Goal: Task Accomplishment & Management: Complete application form

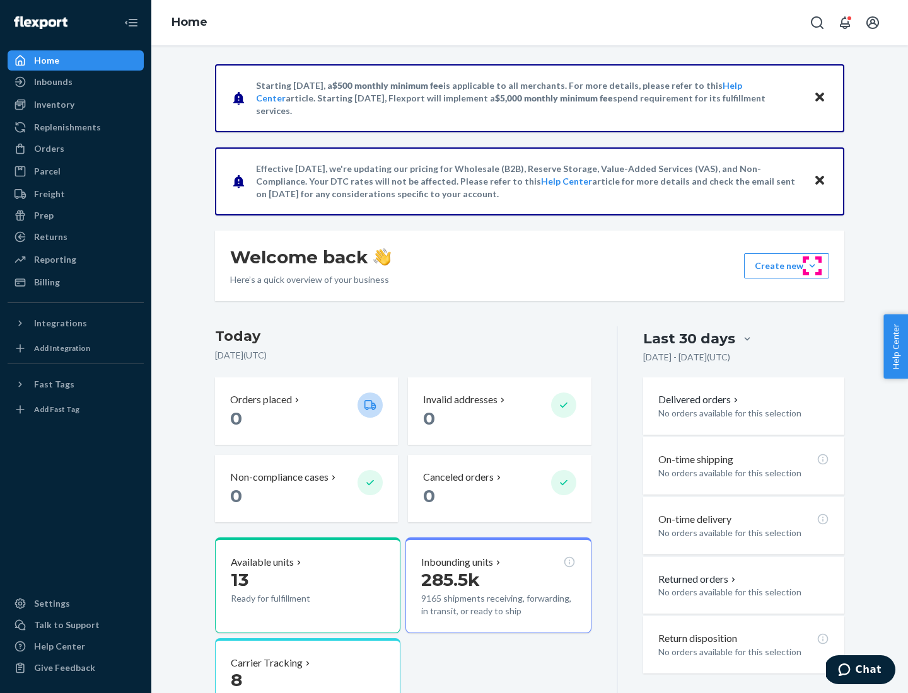
click at [812, 266] on button "Create new Create new inbound Create new order Create new product" at bounding box center [786, 265] width 85 height 25
click at [76, 82] on div "Inbounds" at bounding box center [76, 82] width 134 height 18
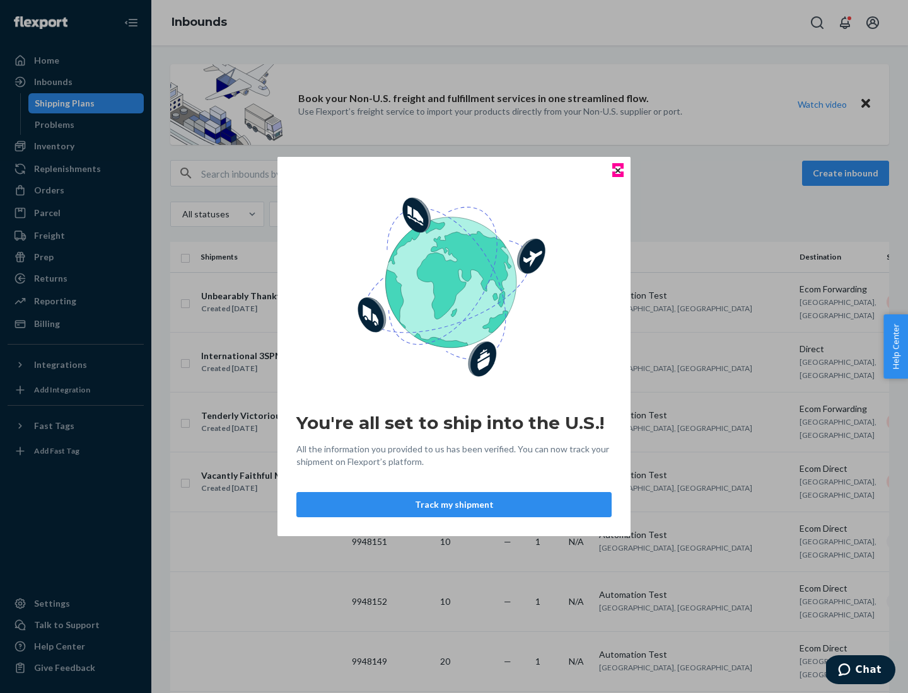
click at [617, 170] on icon "Close" at bounding box center [617, 170] width 5 height 5
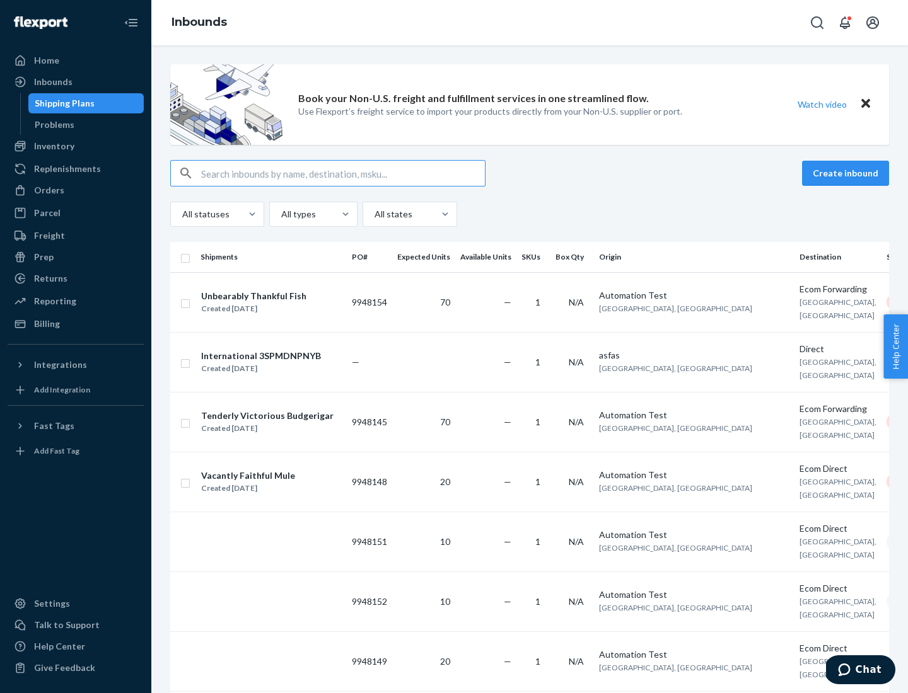
click at [847, 173] on button "Create inbound" at bounding box center [845, 173] width 87 height 25
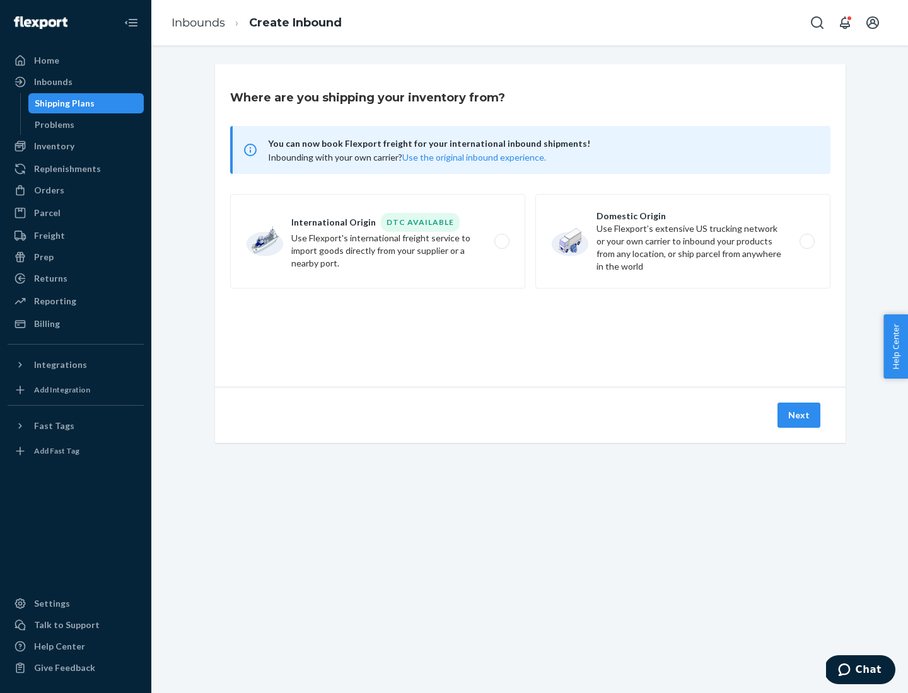
click at [683, 241] on label "Domestic Origin Use Flexport’s extensive US trucking network or your own carrie…" at bounding box center [682, 241] width 295 height 95
click at [806, 241] on input "Domestic Origin Use Flexport’s extensive US trucking network or your own carrie…" at bounding box center [810, 242] width 8 height 8
radio input "true"
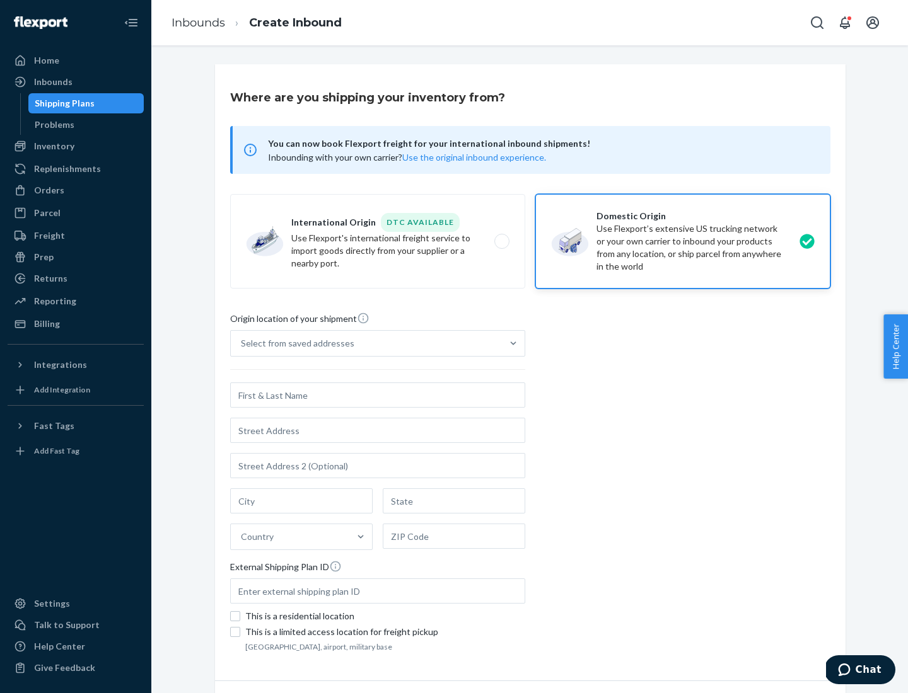
click at [366, 344] on div "Select from saved addresses" at bounding box center [366, 343] width 271 height 25
click at [242, 344] on input "Select from saved addresses" at bounding box center [241, 343] width 1 height 13
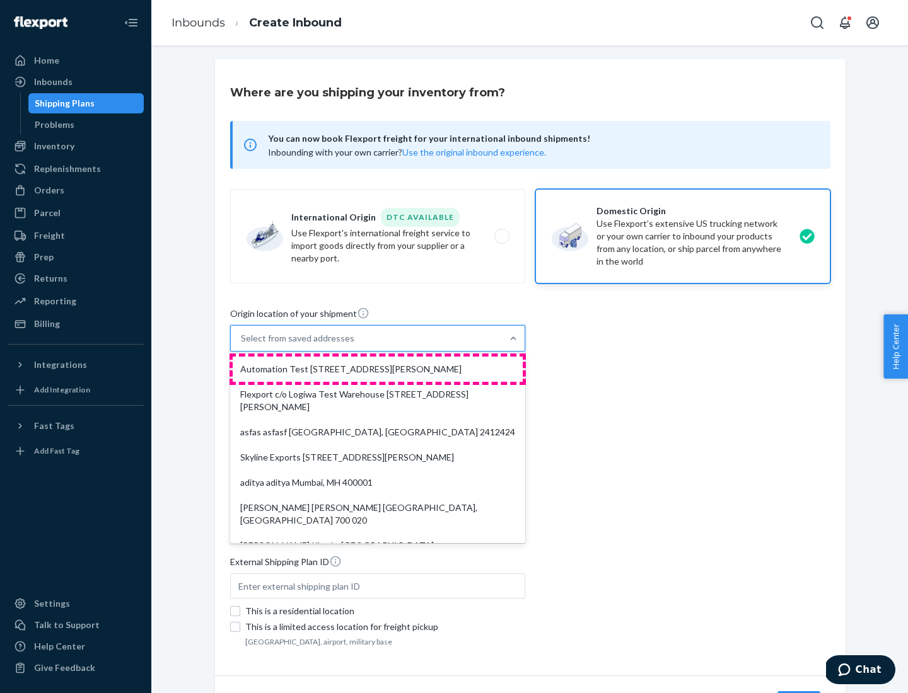
click at [378, 369] on div "Automation Test [STREET_ADDRESS][PERSON_NAME]" at bounding box center [378, 369] width 290 height 25
click at [242, 345] on input "option Automation Test [STREET_ADDRESS][PERSON_NAME]. 9 results available. Use …" at bounding box center [241, 338] width 1 height 13
type input "Automation Test"
type input "[STREET_ADDRESS][PERSON_NAME]"
type input "9th Floor"
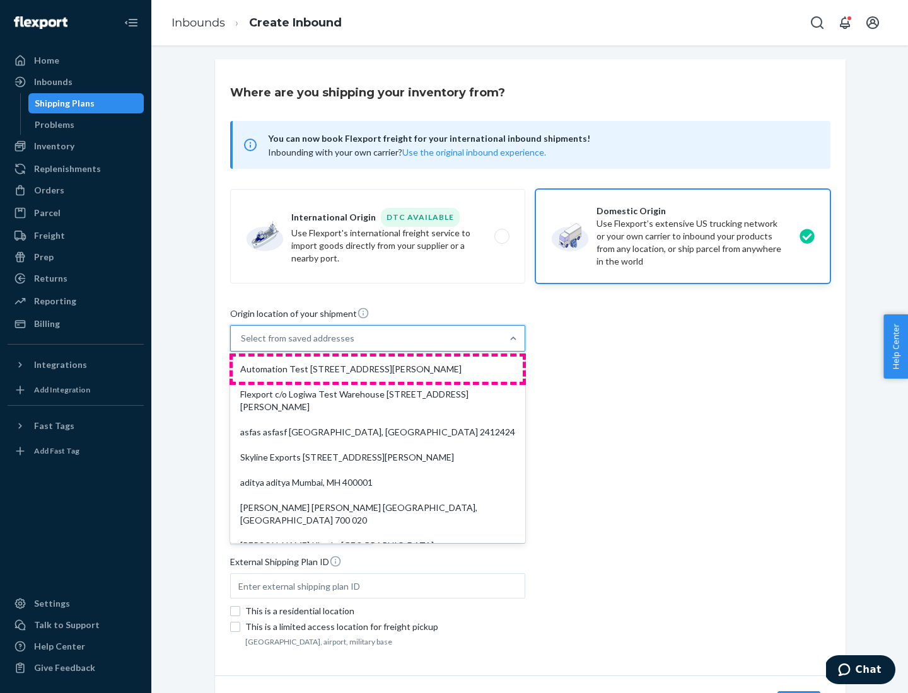
type input "[GEOGRAPHIC_DATA]"
type input "CA"
type input "94104"
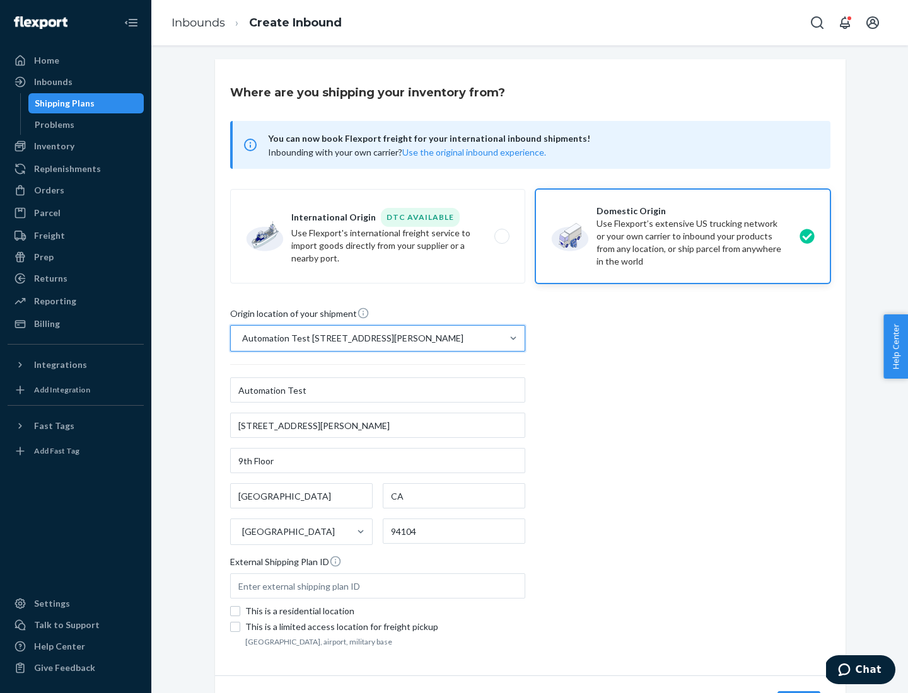
scroll to position [74, 0]
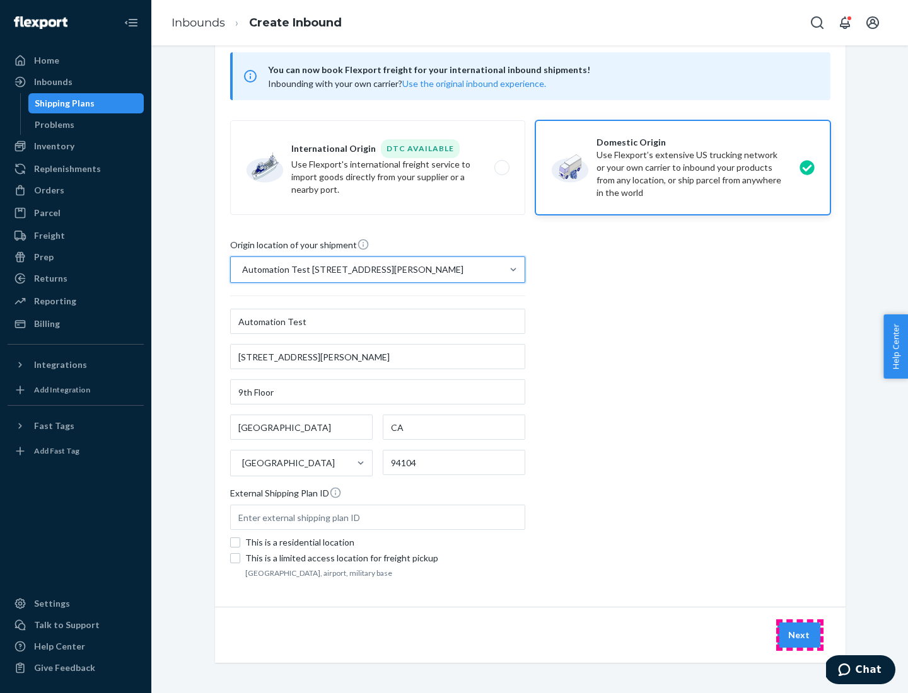
click at [799, 635] on button "Next" at bounding box center [798, 635] width 43 height 25
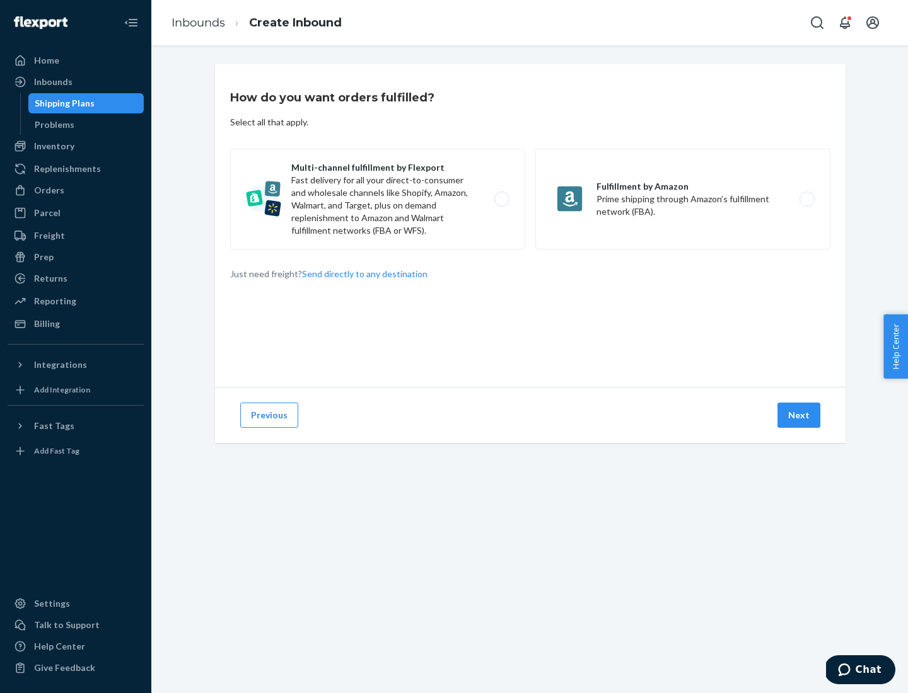
click at [378, 199] on label "Multi-channel fulfillment by Flexport Fast delivery for all your direct-to-cons…" at bounding box center [377, 199] width 295 height 101
click at [501, 199] on input "Multi-channel fulfillment by Flexport Fast delivery for all your direct-to-cons…" at bounding box center [505, 199] width 8 height 8
radio input "true"
click at [799, 415] on button "Next" at bounding box center [798, 415] width 43 height 25
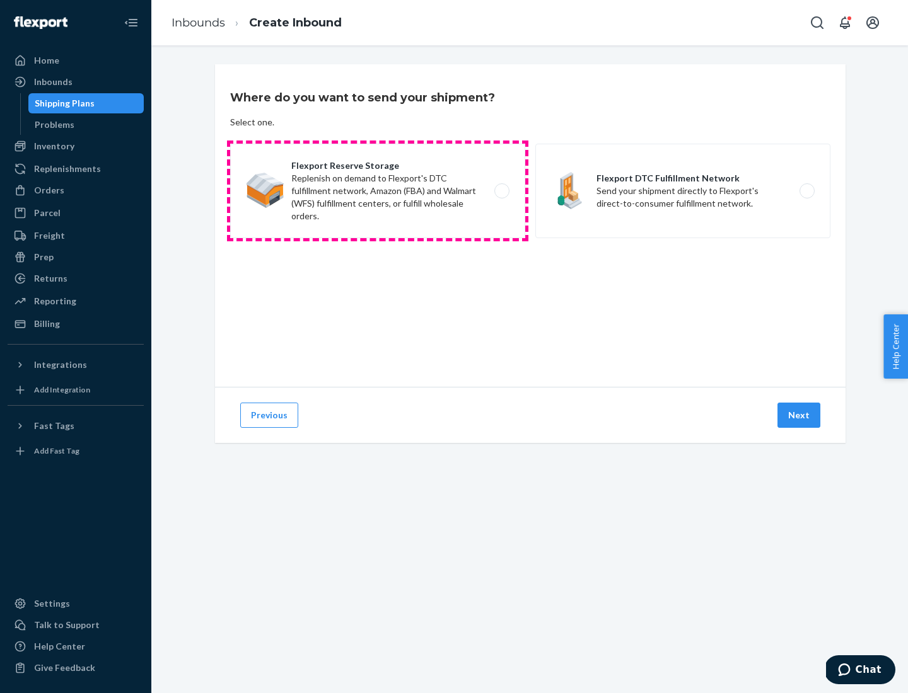
click at [378, 191] on label "Flexport Reserve Storage Replenish on demand to Flexport's DTC fulfillment netw…" at bounding box center [377, 191] width 295 height 95
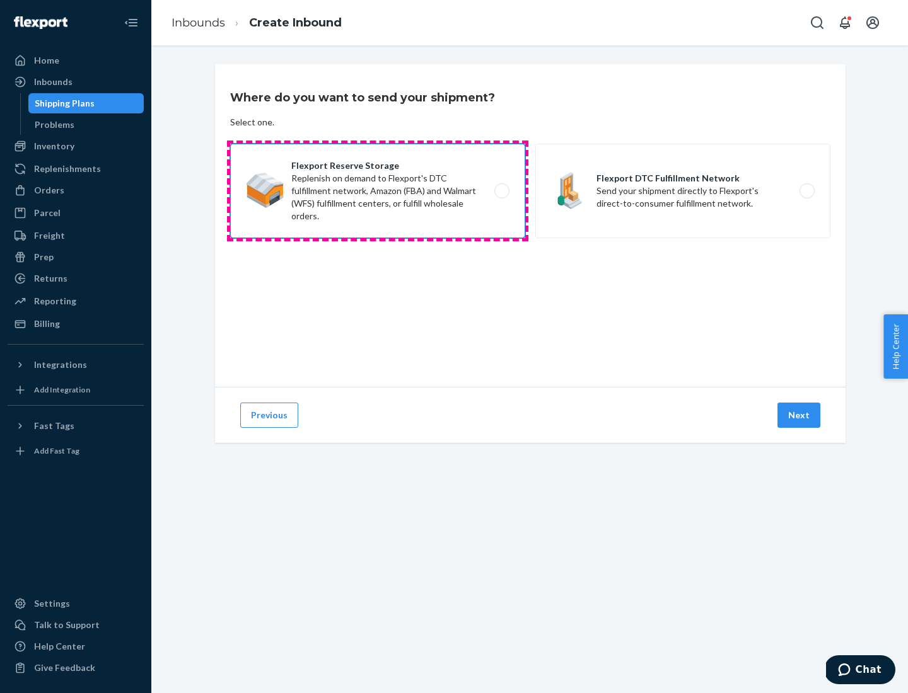
click at [501, 191] on input "Flexport Reserve Storage Replenish on demand to Flexport's DTC fulfillment netw…" at bounding box center [505, 191] width 8 height 8
radio input "true"
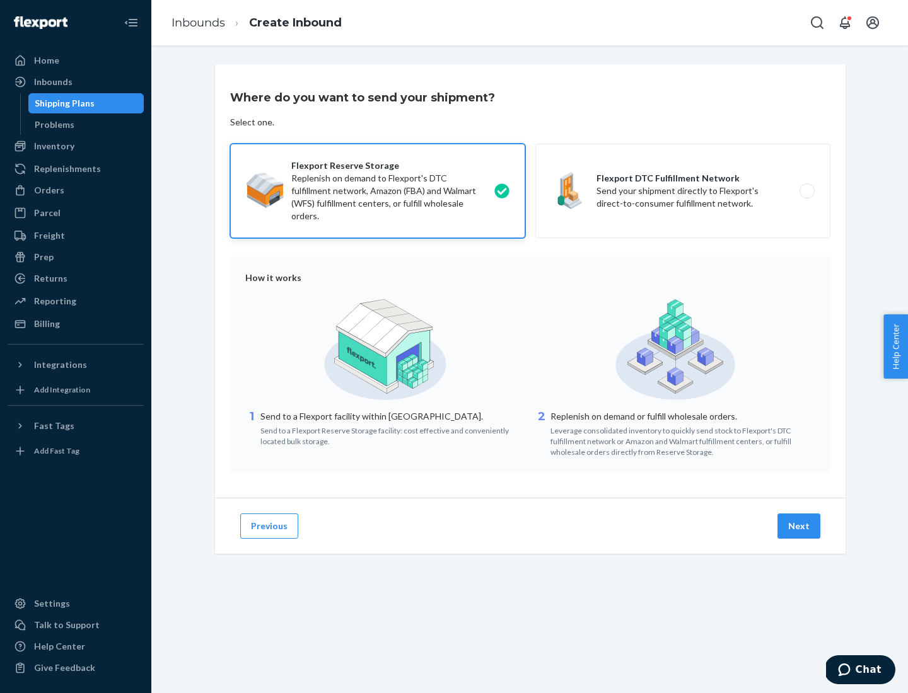
click at [799, 526] on button "Next" at bounding box center [798, 526] width 43 height 25
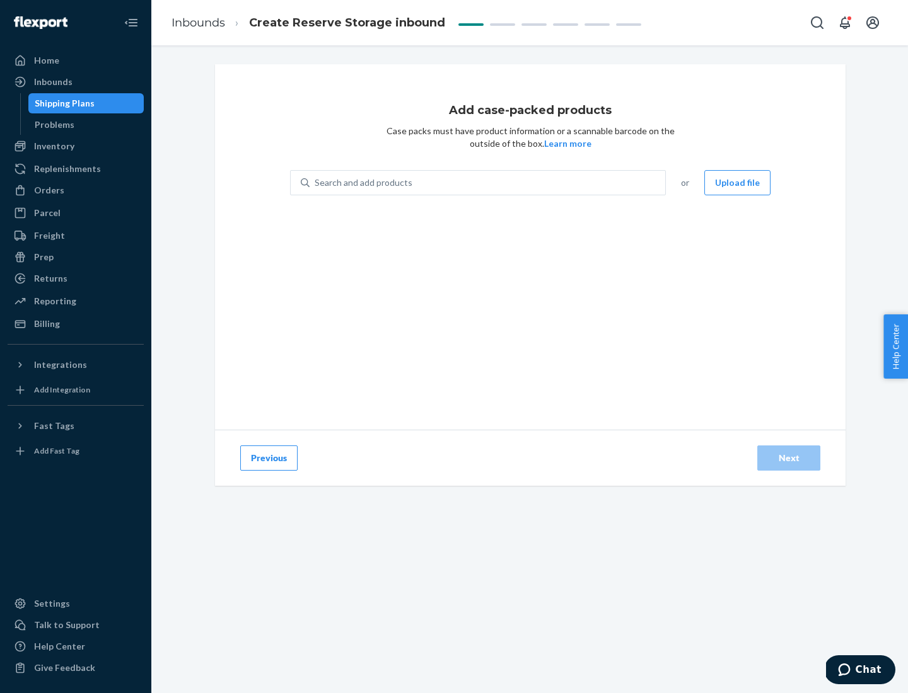
click at [488, 183] on div "Search and add products" at bounding box center [488, 182] width 356 height 23
click at [316, 183] on input "Search and add products" at bounding box center [315, 183] width 1 height 13
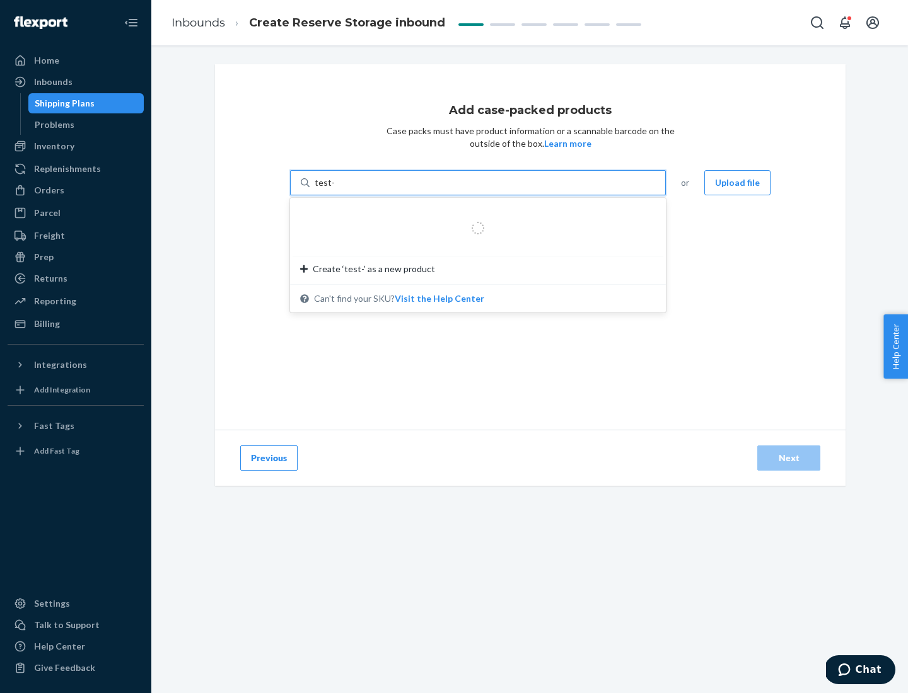
type input "test-syn"
click at [473, 213] on div "test - syn - test" at bounding box center [472, 213] width 345 height 13
click at [347, 189] on input "test-syn" at bounding box center [331, 183] width 33 height 13
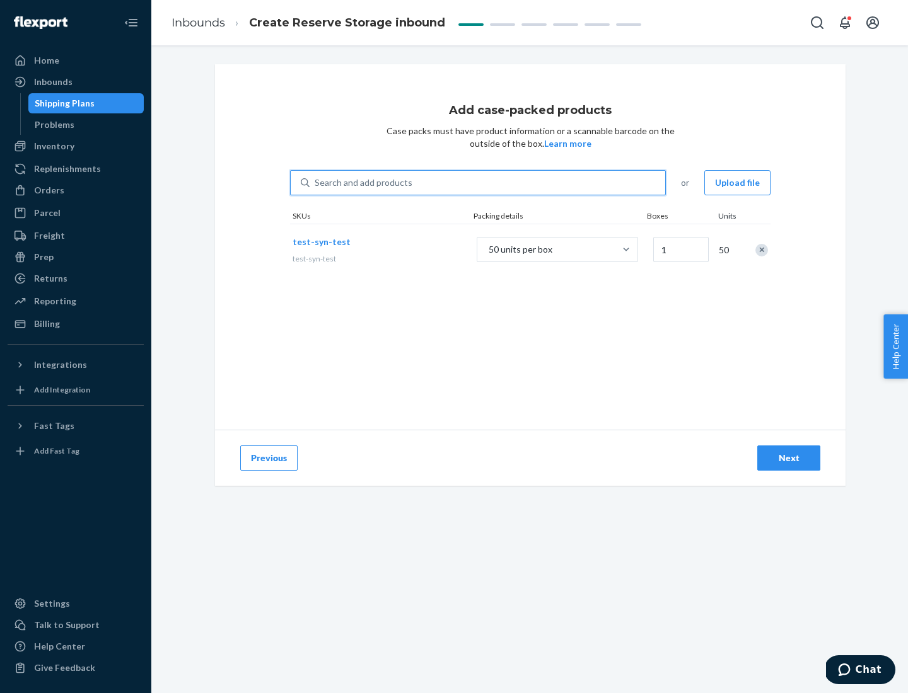
click at [789, 458] on div "Next" at bounding box center [789, 458] width 42 height 13
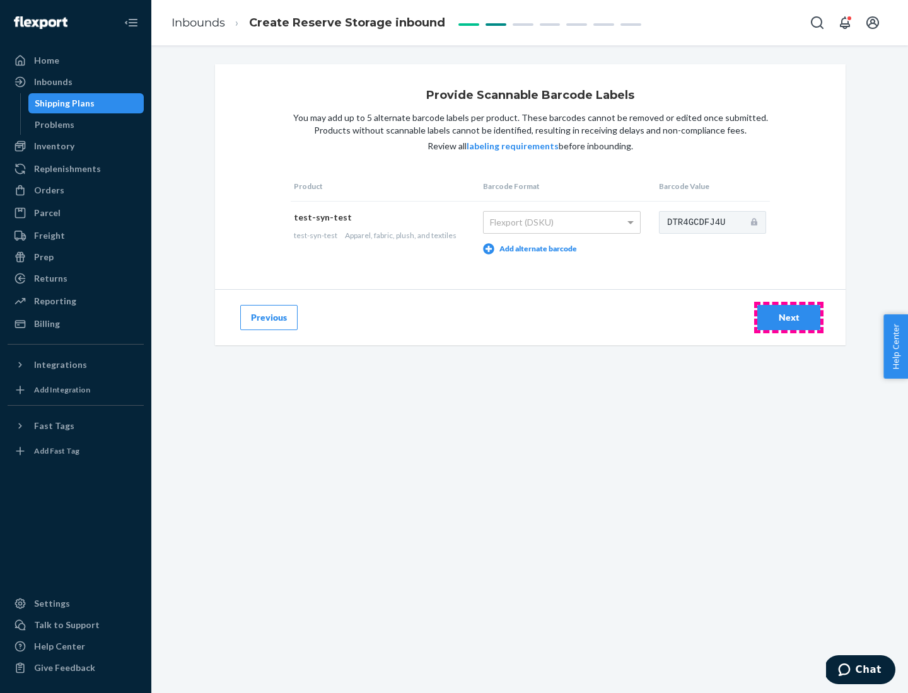
click at [789, 317] on div "Next" at bounding box center [789, 317] width 42 height 13
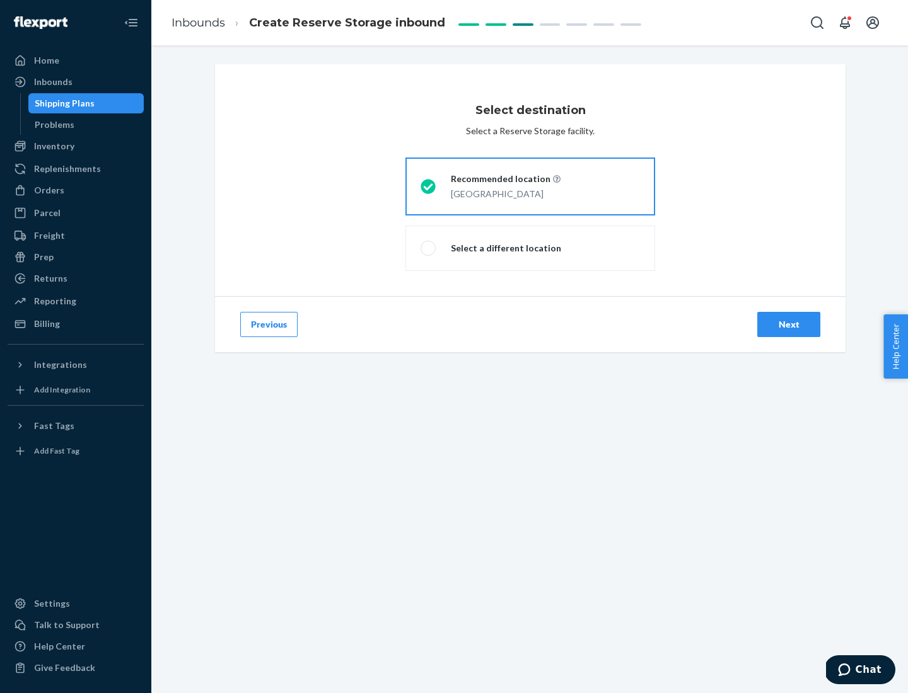
click at [789, 325] on div "Next" at bounding box center [789, 324] width 42 height 13
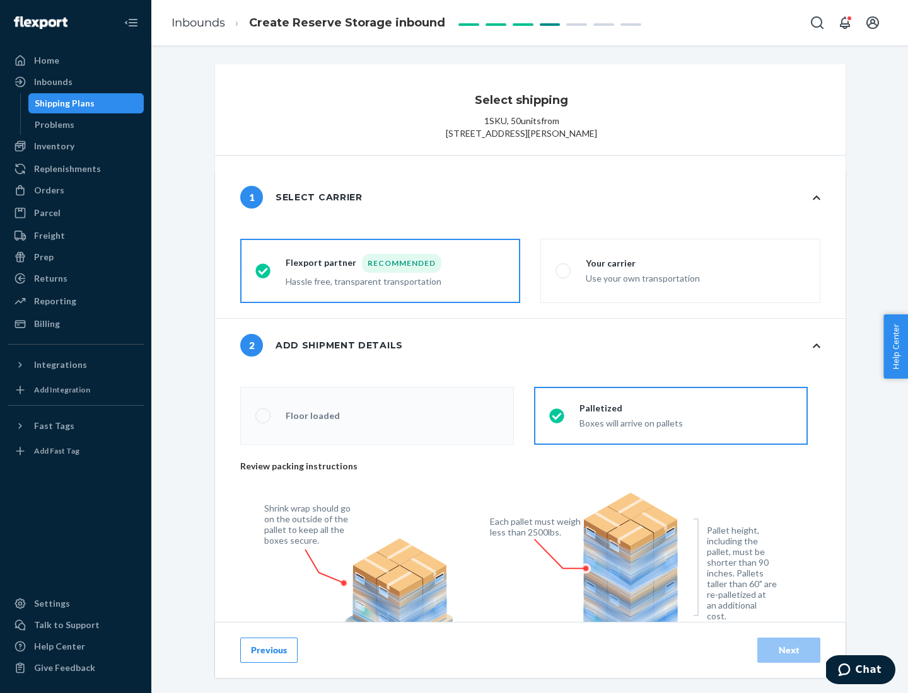
radio input "false"
type input "1"
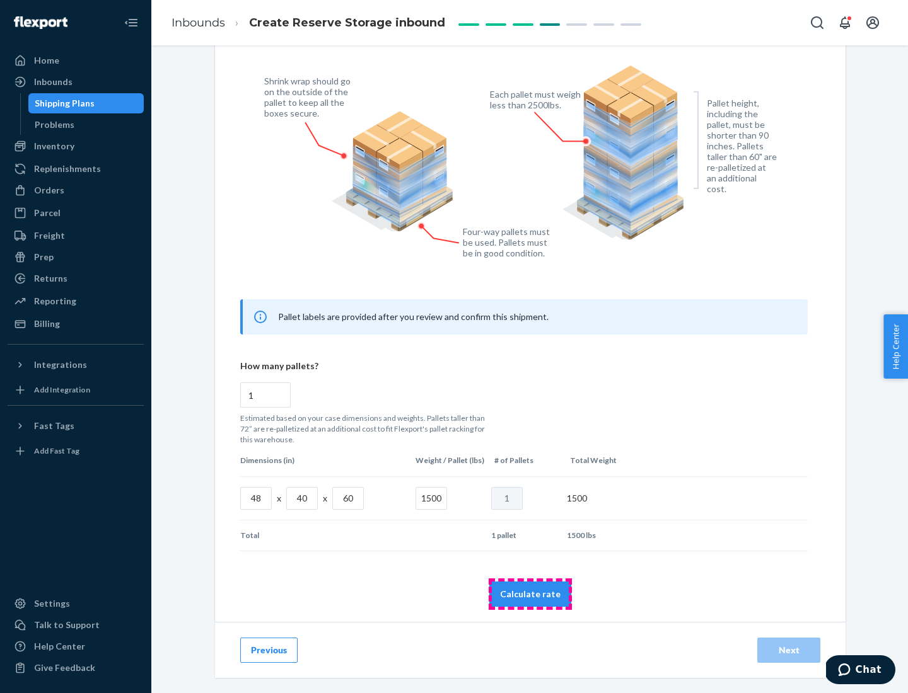
click at [530, 594] on button "Calculate rate" at bounding box center [530, 594] width 82 height 25
radio input "false"
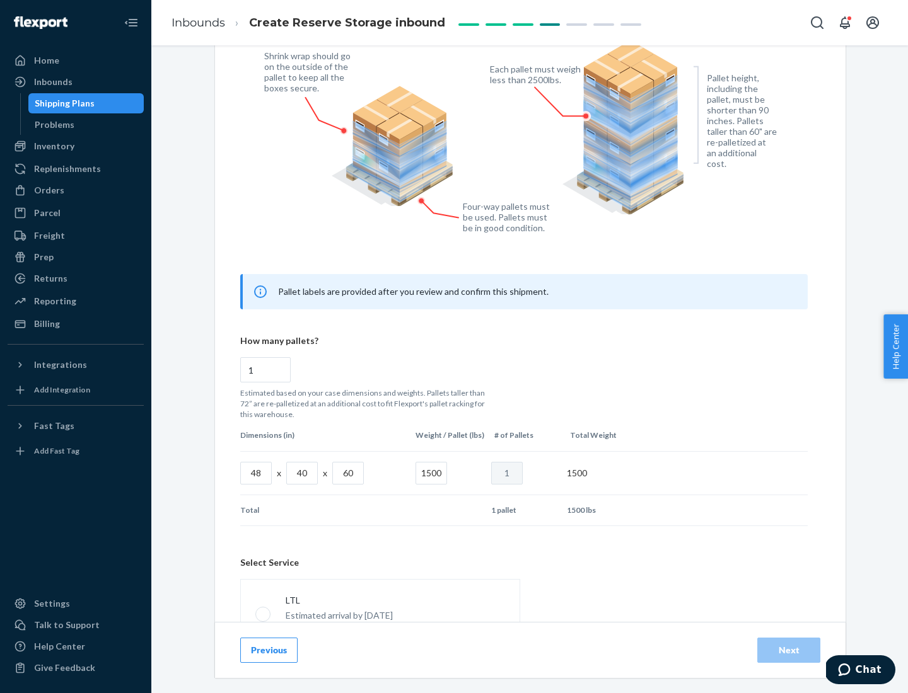
scroll to position [557, 0]
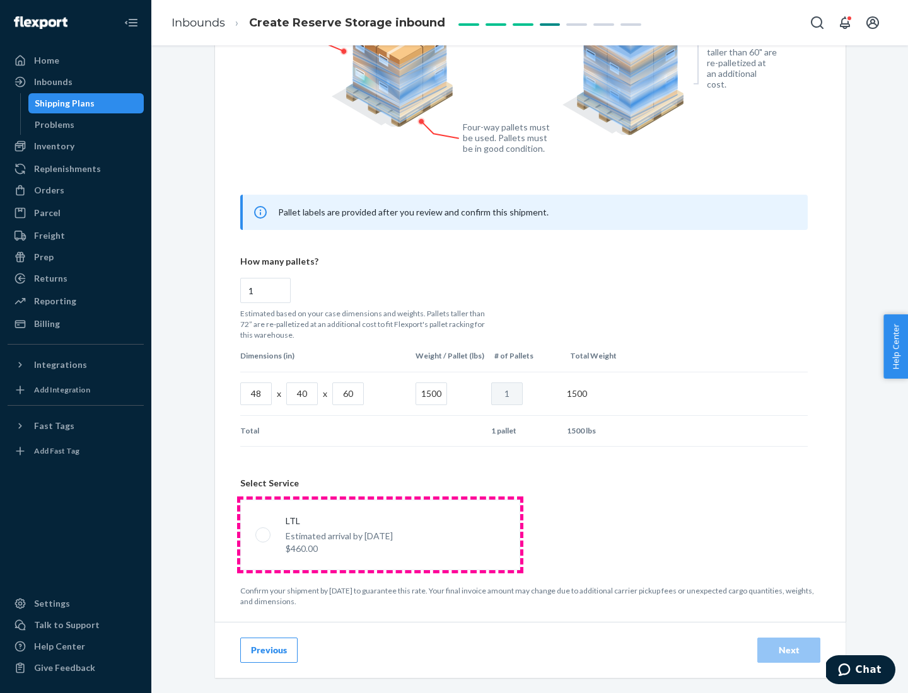
click at [380, 535] on p "Estimated arrival by [DATE]" at bounding box center [339, 536] width 107 height 13
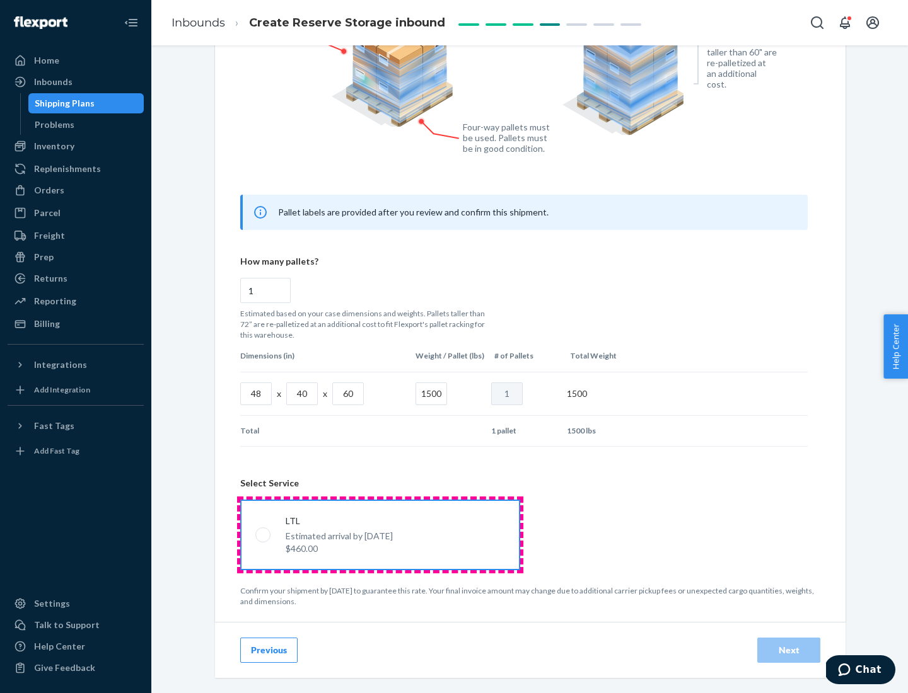
click at [264, 535] on input "LTL Estimated arrival by [DATE] $460.00" at bounding box center [259, 535] width 8 height 8
radio input "true"
radio input "false"
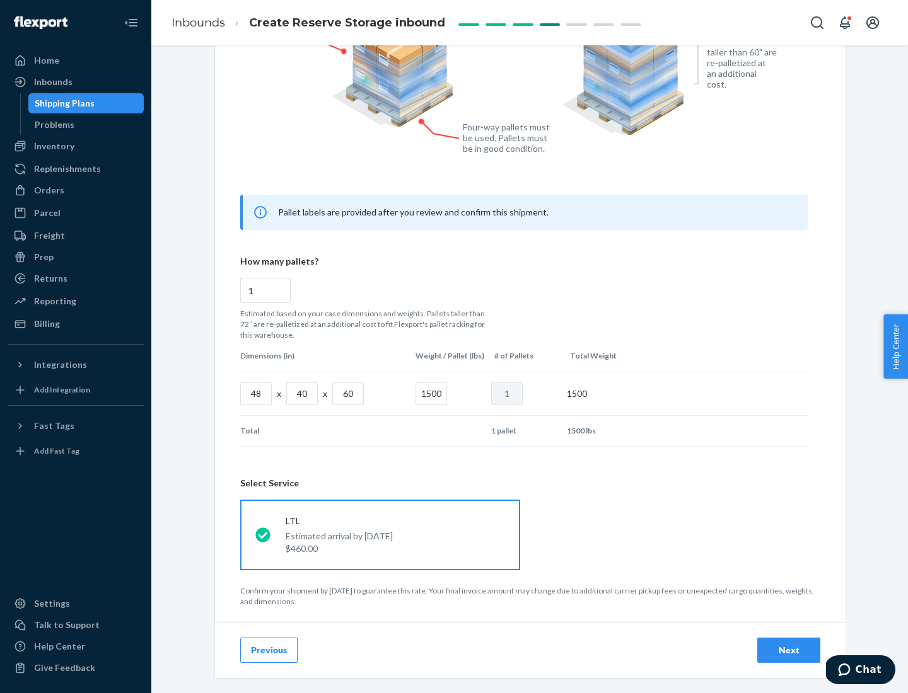
click at [789, 650] on div "Next" at bounding box center [789, 650] width 42 height 13
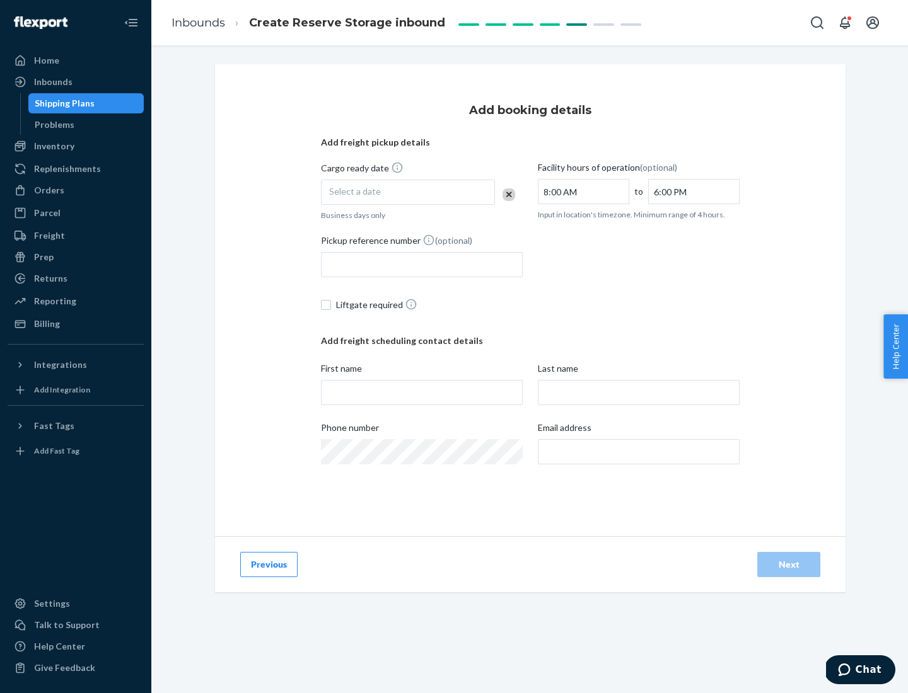
click at [408, 192] on div "Select a date" at bounding box center [408, 192] width 174 height 25
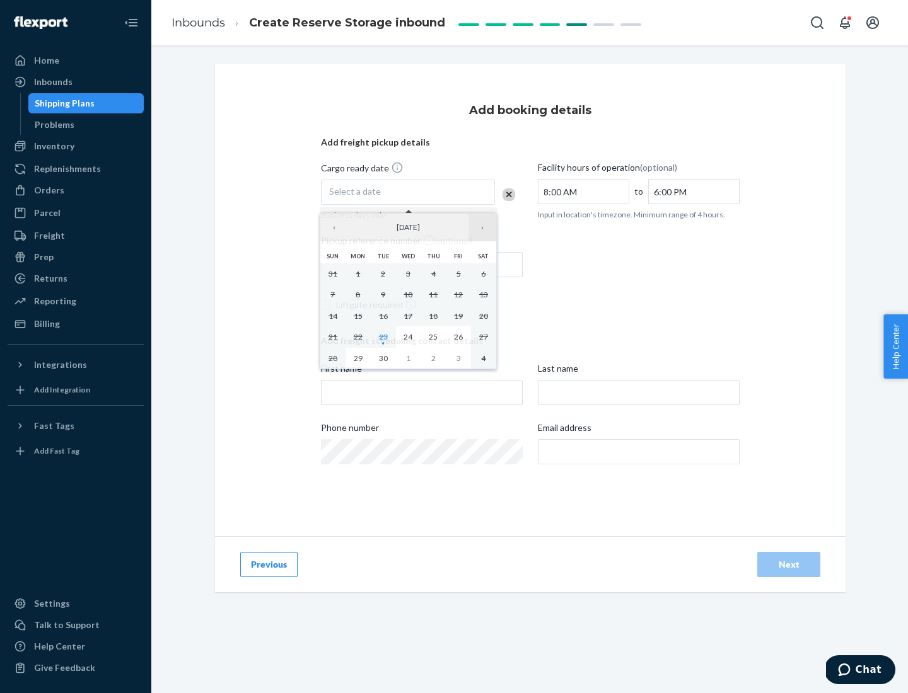
click at [482, 228] on button "›" at bounding box center [482, 228] width 28 height 28
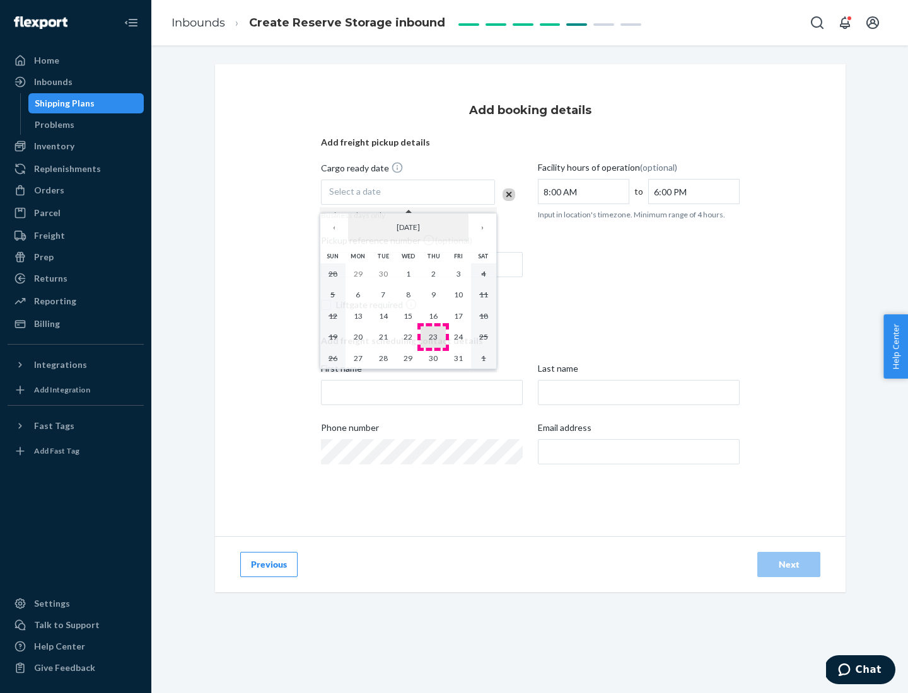
click at [433, 337] on abbr "23" at bounding box center [433, 336] width 9 height 9
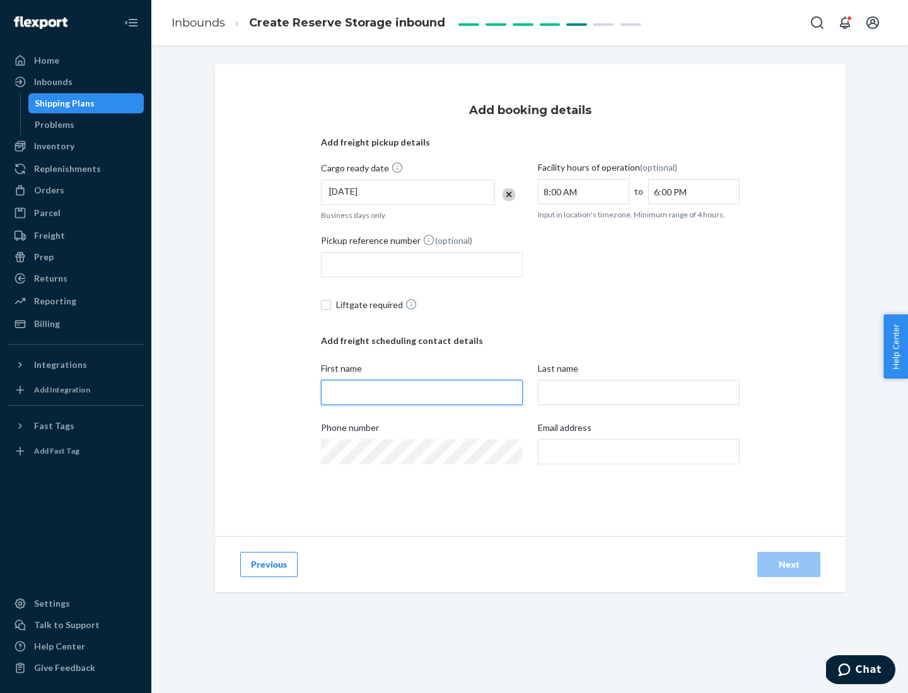
click at [422, 393] on input "First name" at bounding box center [422, 392] width 202 height 25
type input "[PERSON_NAME]"
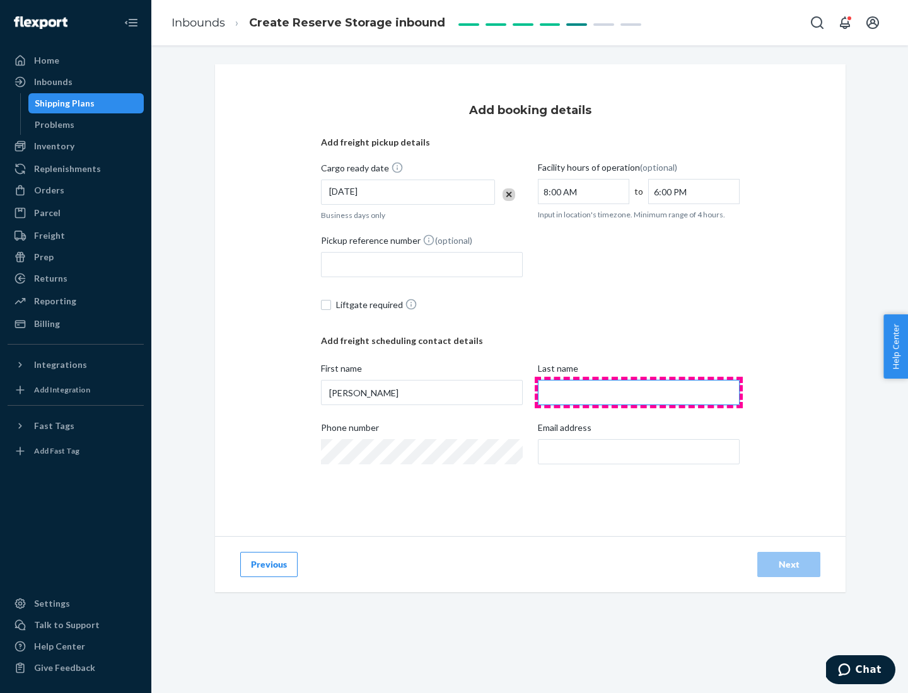
click at [639, 393] on input "Last name" at bounding box center [639, 392] width 202 height 25
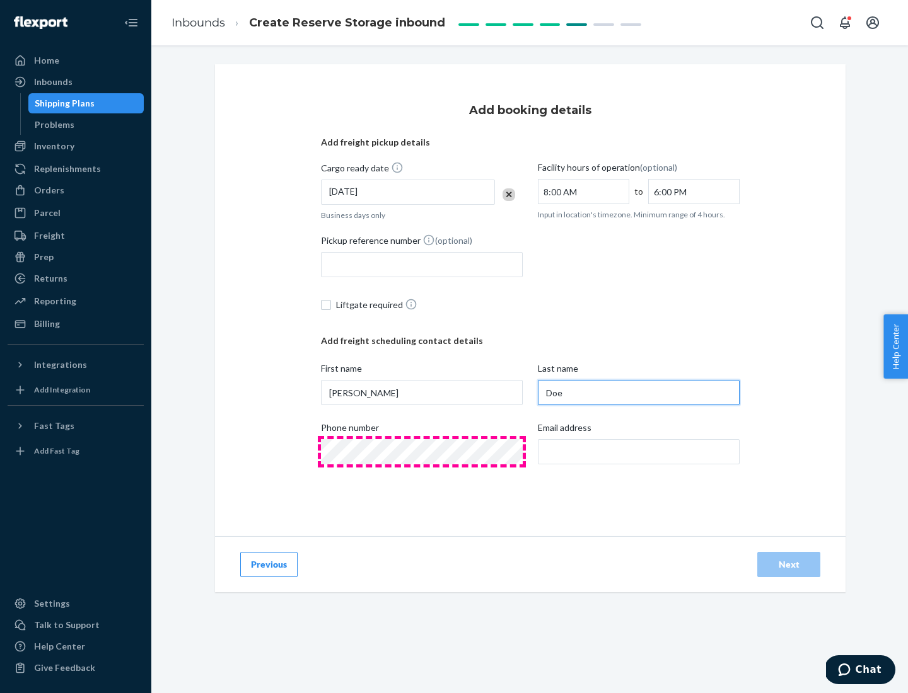
type input "Doe"
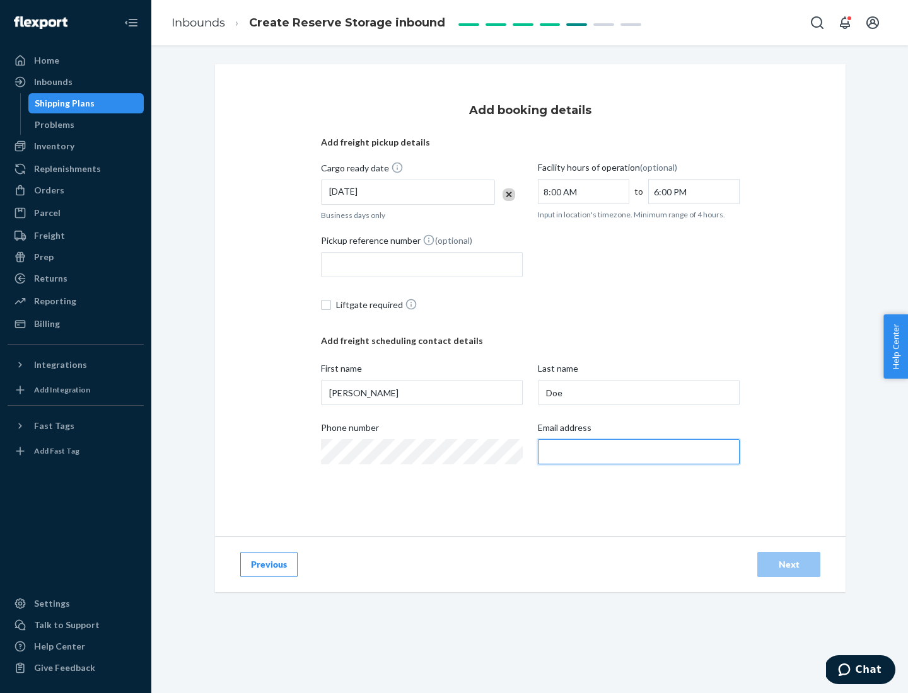
click at [639, 452] on input "Email address" at bounding box center [639, 451] width 202 height 25
type input "[EMAIL_ADDRESS][DOMAIN_NAME]"
click at [789, 565] on div "Next" at bounding box center [789, 565] width 42 height 13
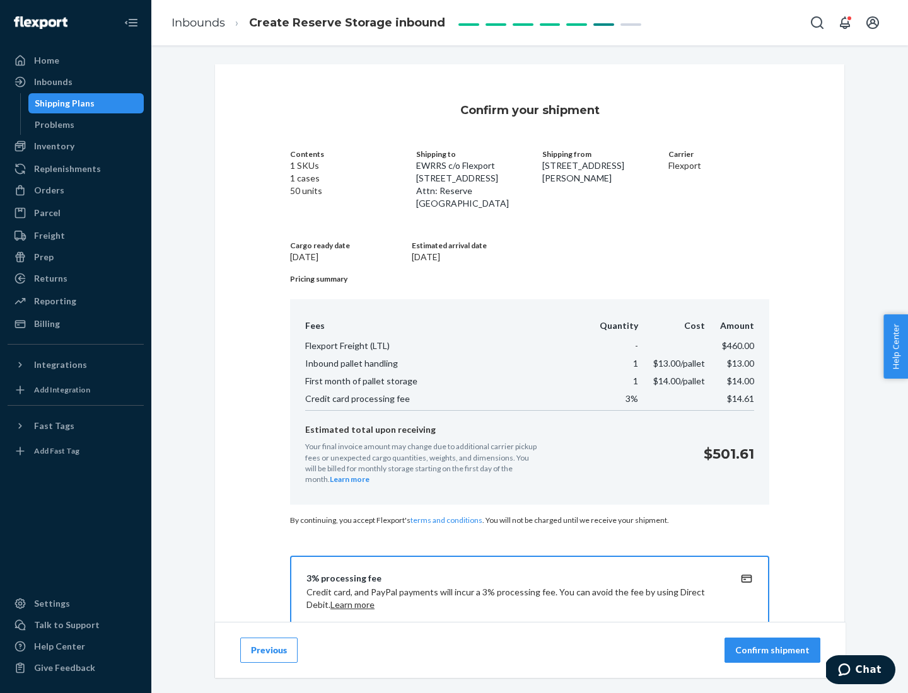
scroll to position [182, 0]
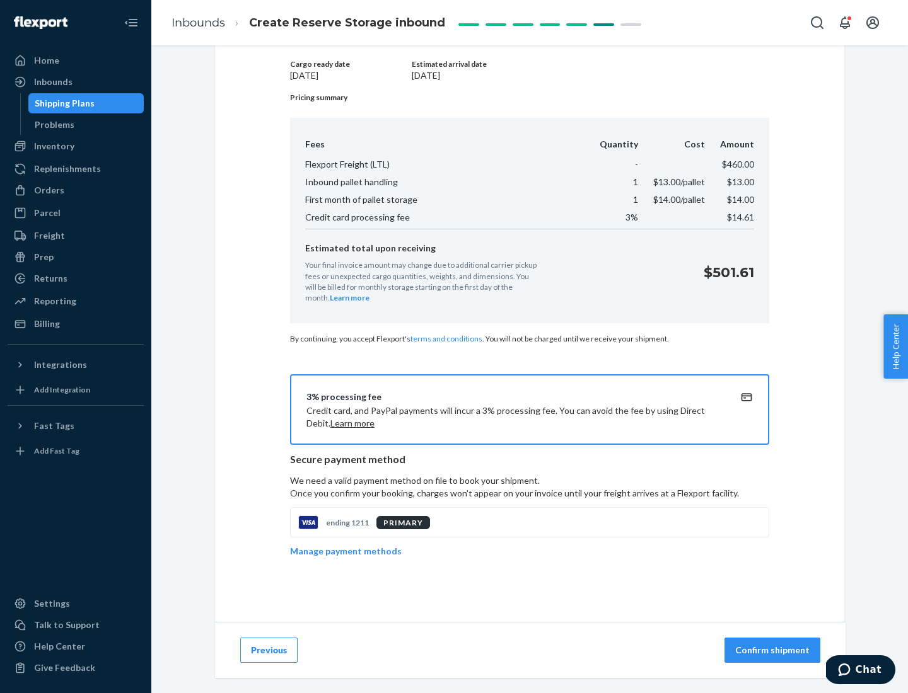
click at [774, 651] on p "Confirm shipment" at bounding box center [772, 650] width 74 height 13
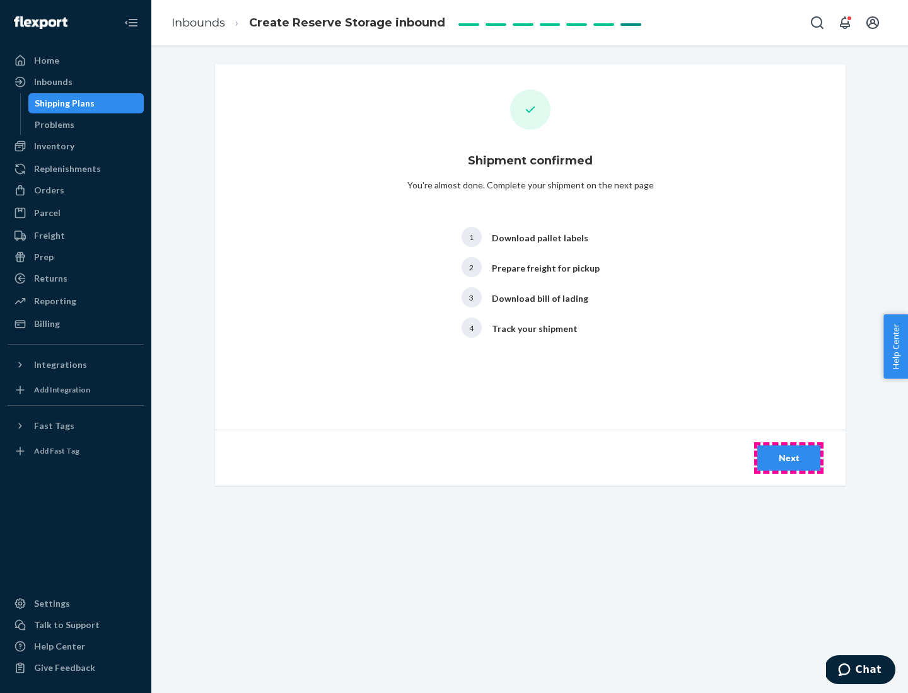
click at [789, 458] on div "Next" at bounding box center [789, 458] width 42 height 13
